Goal: Find specific page/section: Find specific page/section

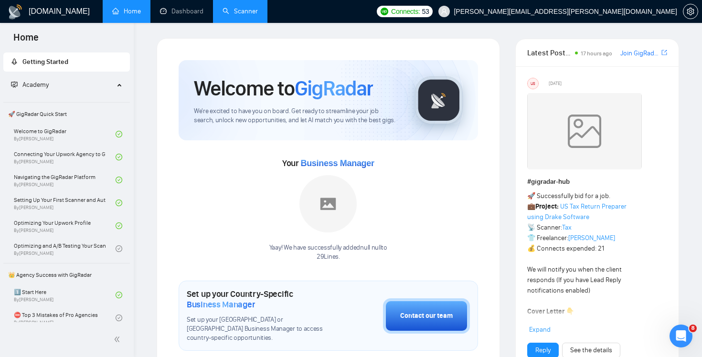
click at [239, 11] on link "Scanner" at bounding box center [240, 11] width 35 height 8
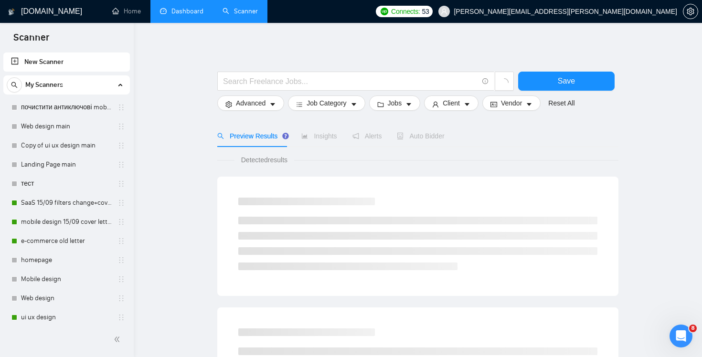
click at [182, 13] on link "Dashboard" at bounding box center [181, 11] width 43 height 8
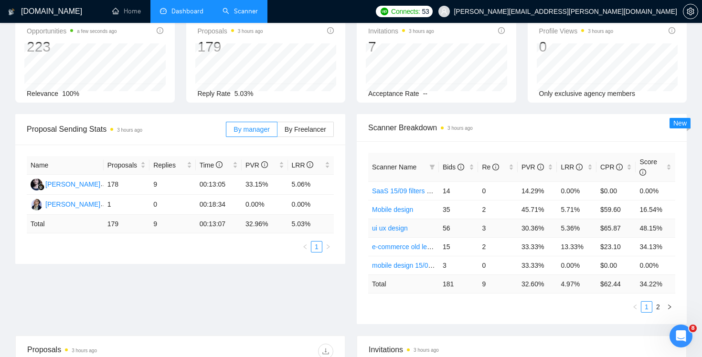
scroll to position [62, 0]
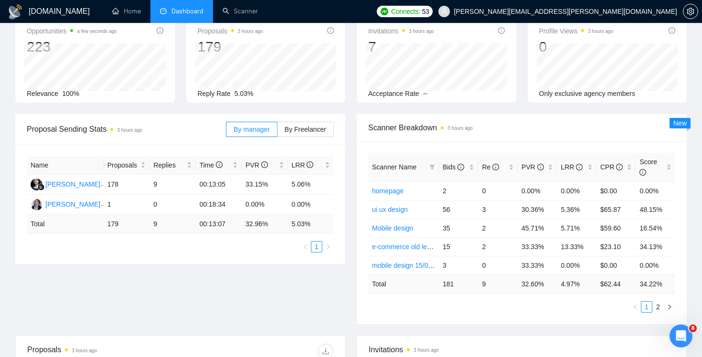
scroll to position [54, 0]
click at [656, 308] on link "2" at bounding box center [658, 306] width 11 height 11
